Goal: Contribute content

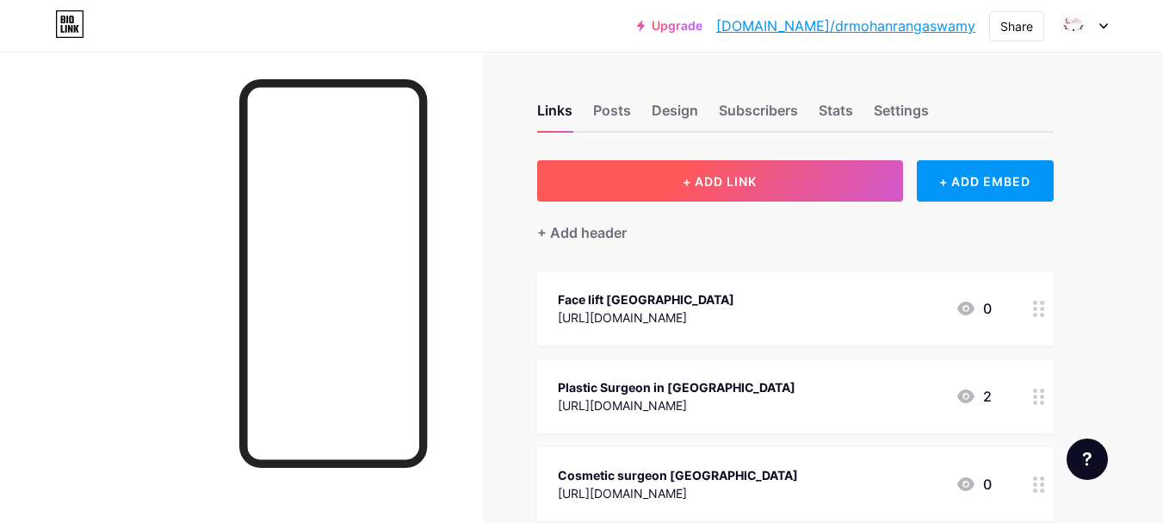
click at [723, 178] on span "+ ADD LINK" at bounding box center [720, 181] width 74 height 15
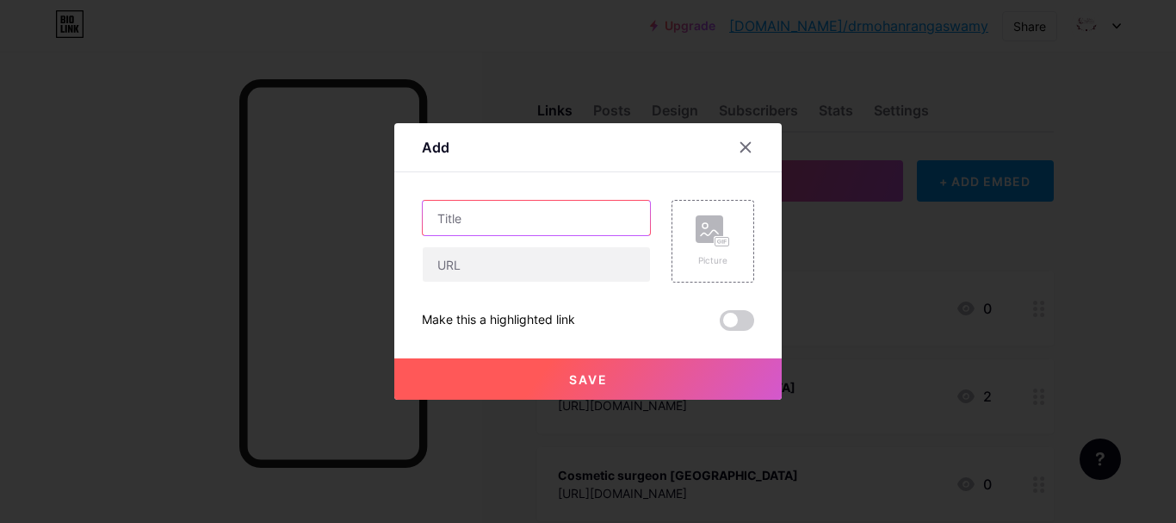
click at [520, 232] on input "text" at bounding box center [536, 218] width 227 height 34
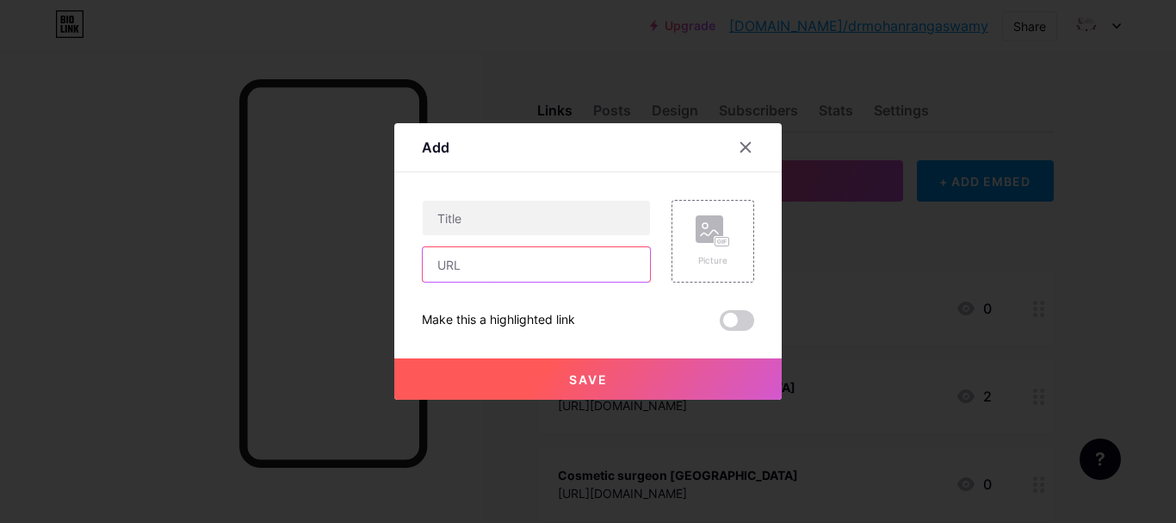
click at [448, 270] on input "text" at bounding box center [536, 264] width 227 height 34
paste input "[URL][DOMAIN_NAME]"
type input "[URL][DOMAIN_NAME]"
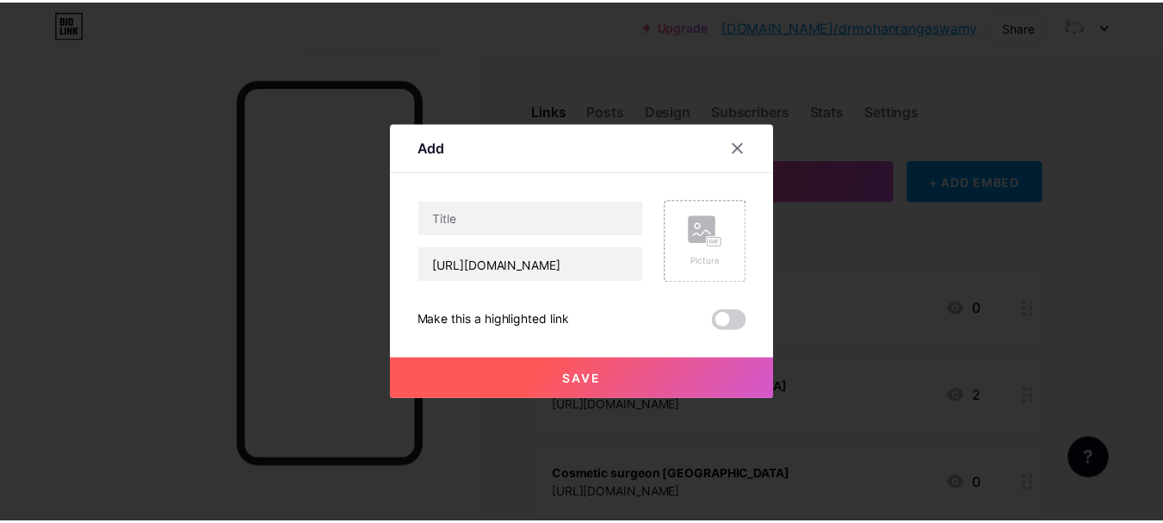
scroll to position [0, 0]
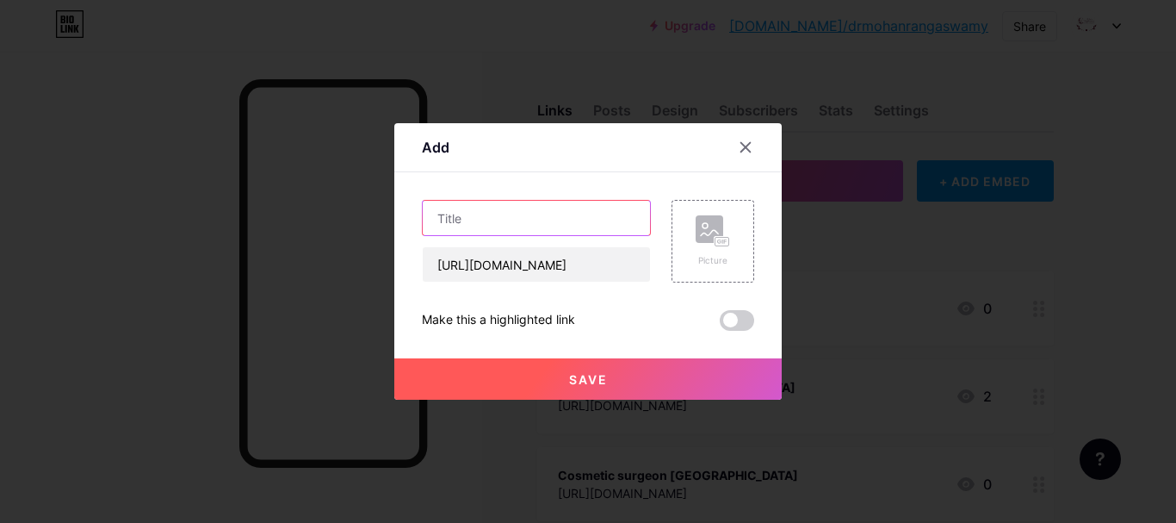
click at [462, 202] on input "text" at bounding box center [536, 218] width 227 height 34
paste input "Cosmetic Surgeon [GEOGRAPHIC_DATA]"
type input "Cosmetic Surgeon [GEOGRAPHIC_DATA]"
click at [742, 321] on span at bounding box center [737, 320] width 34 height 21
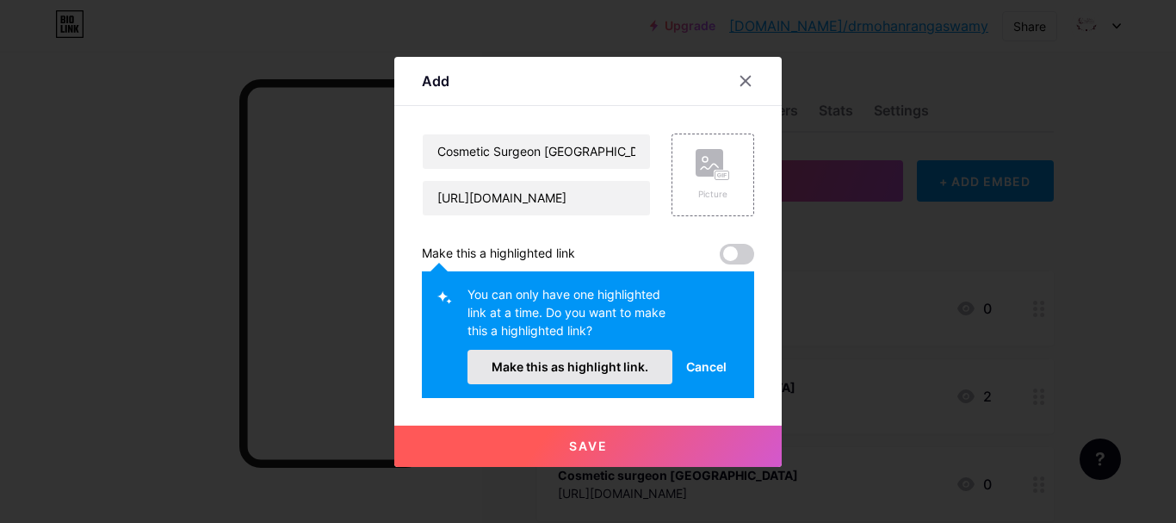
click at [593, 364] on span "Make this as highlight link." at bounding box center [570, 366] width 157 height 15
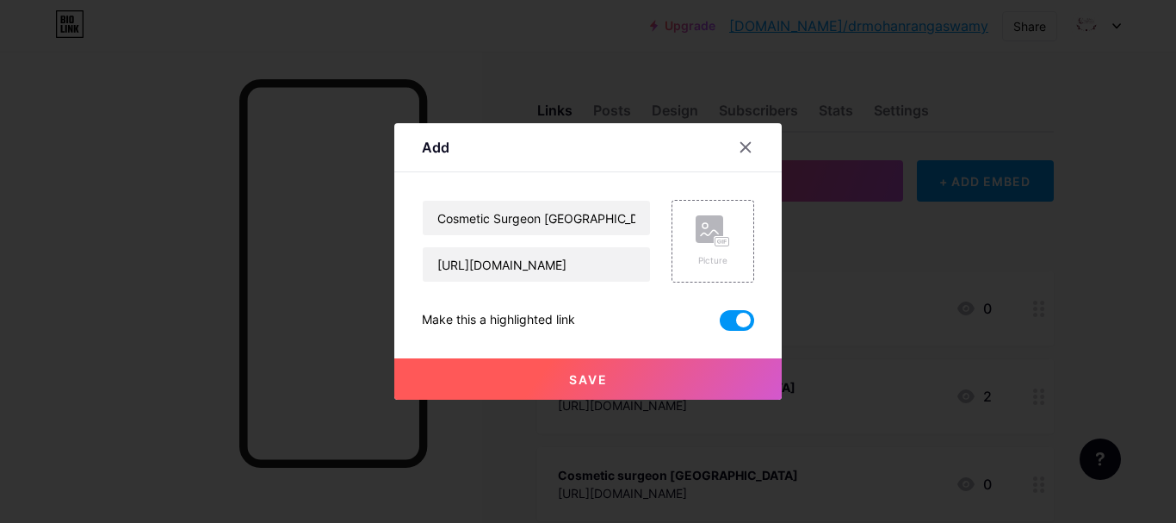
click at [640, 381] on button "Save" at bounding box center [588, 378] width 388 height 41
